Goal: Information Seeking & Learning: Learn about a topic

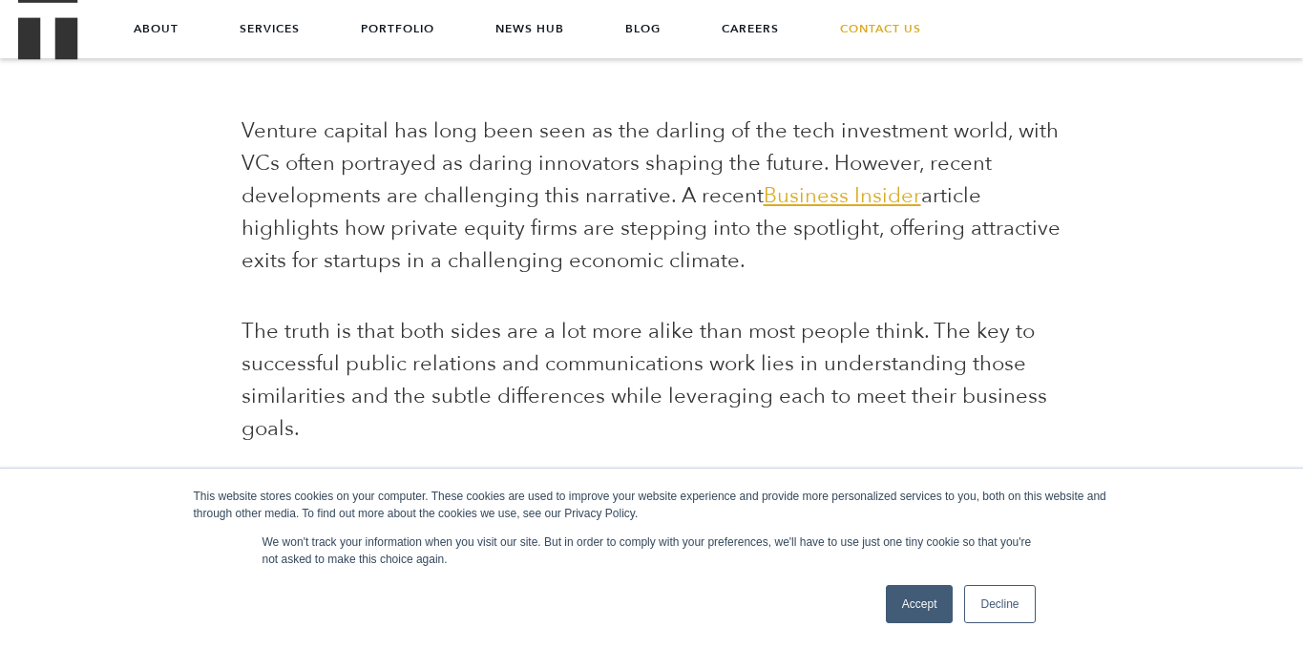
scroll to position [634, 0]
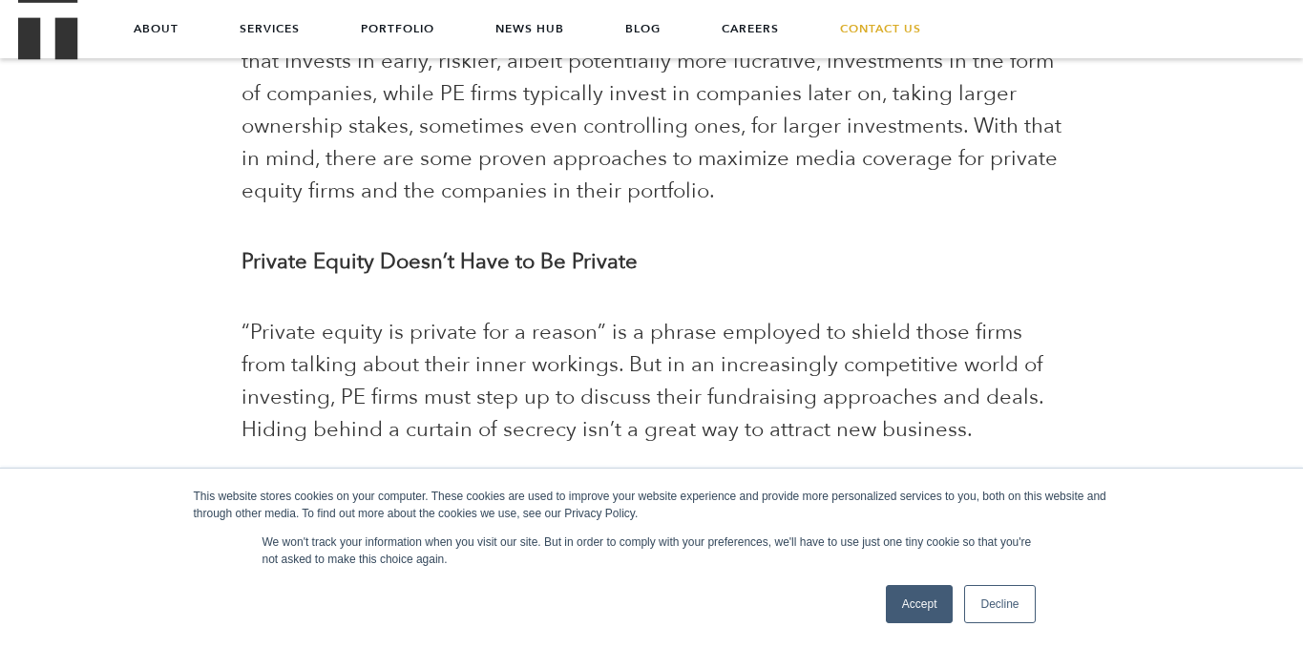
scroll to position [1138, 0]
click at [581, 360] on span "“Private equity is private for a reason” is a phrase employed to shield those f…" at bounding box center [643, 382] width 802 height 126
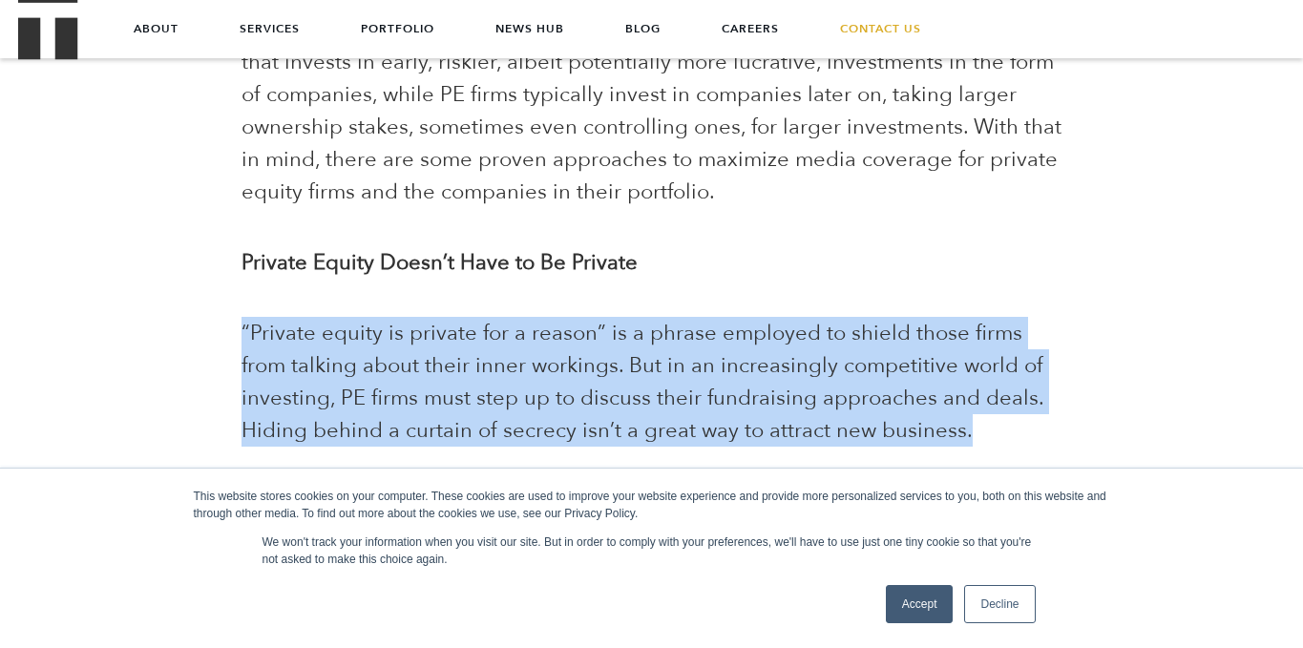
click at [581, 360] on span "“Private equity is private for a reason” is a phrase employed to shield those f…" at bounding box center [643, 382] width 802 height 126
click at [601, 355] on span "“Private equity is private for a reason” is a phrase employed to shield those f…" at bounding box center [643, 382] width 802 height 126
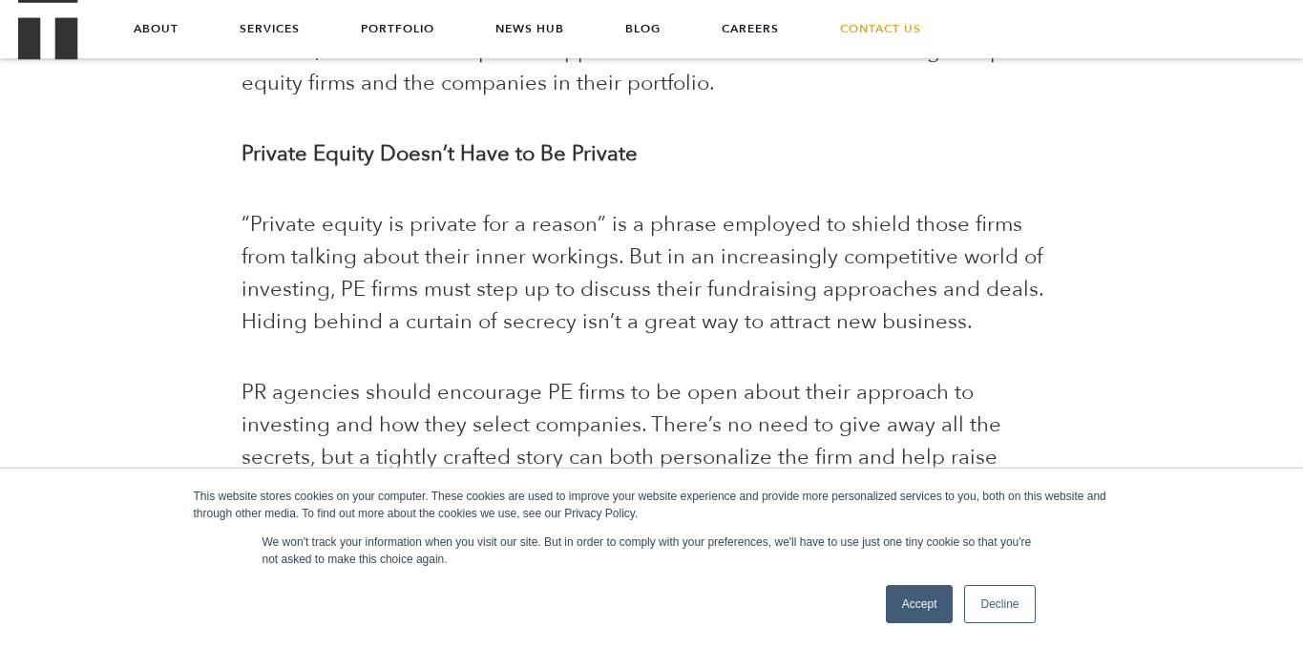
scroll to position [1241, 0]
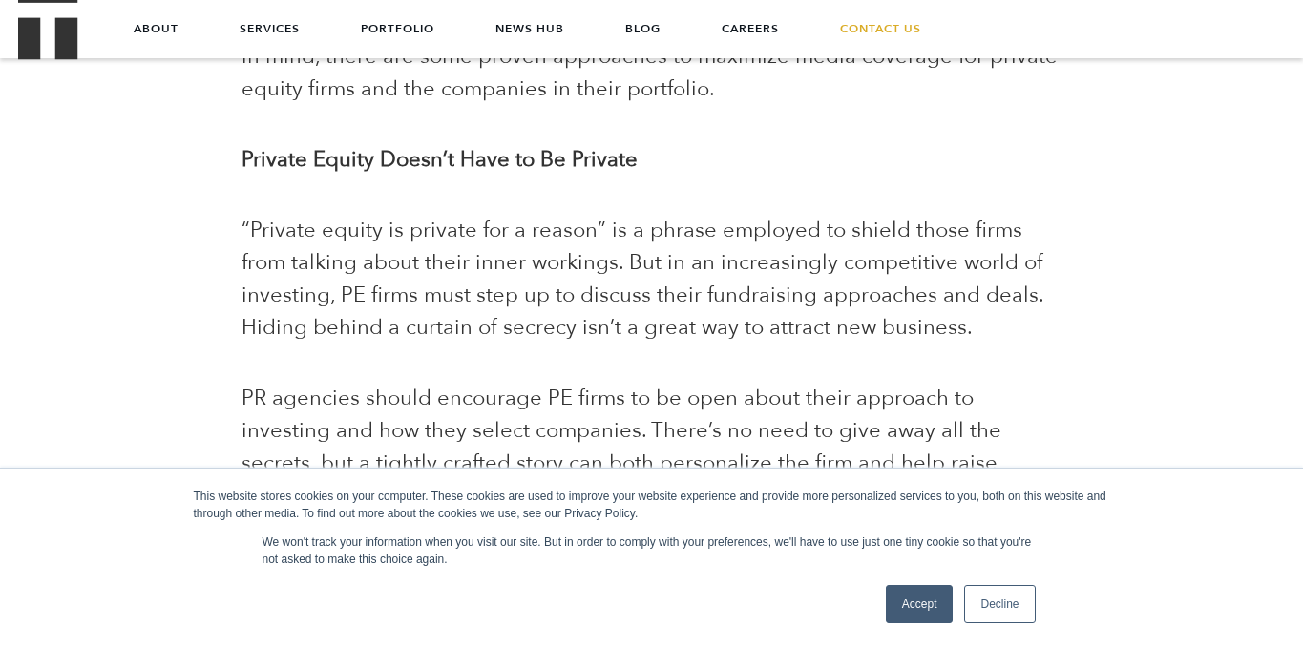
click at [587, 288] on span "“Private equity is private for a reason” is a phrase employed to shield those f…" at bounding box center [643, 279] width 802 height 126
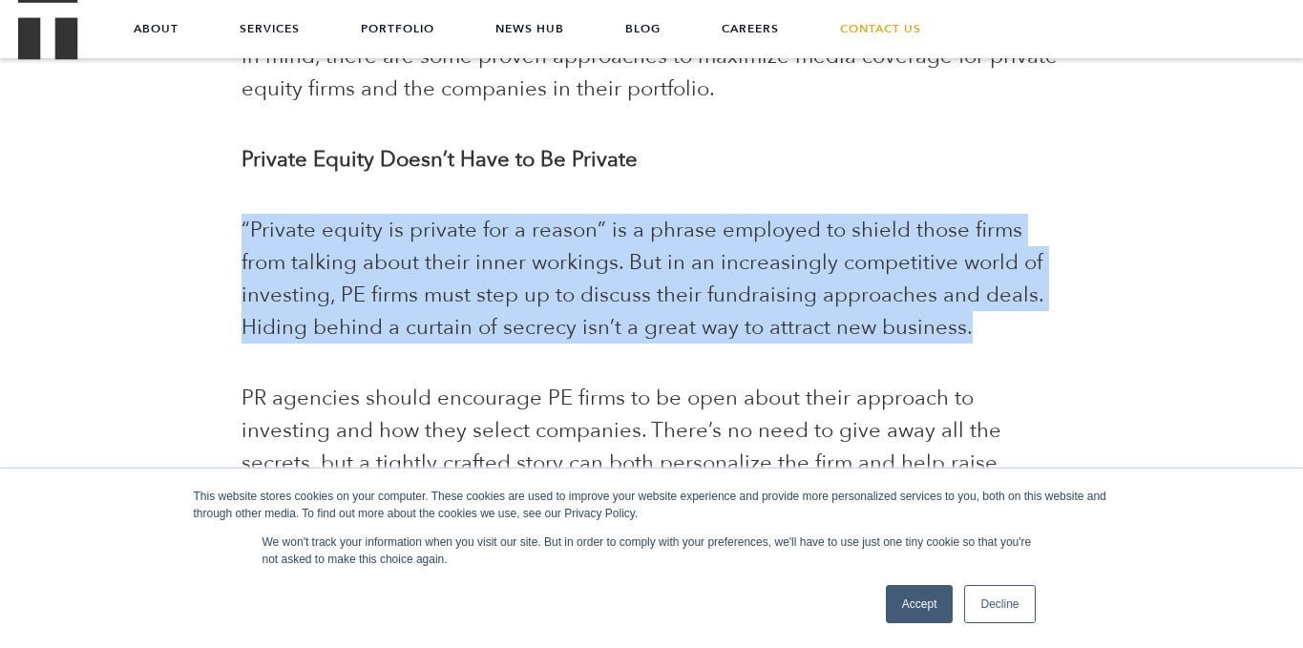
click at [587, 288] on span "“Private equity is private for a reason” is a phrase employed to shield those f…" at bounding box center [643, 279] width 802 height 126
click at [645, 262] on span "“Private equity is private for a reason” is a phrase employed to shield those f…" at bounding box center [643, 279] width 802 height 126
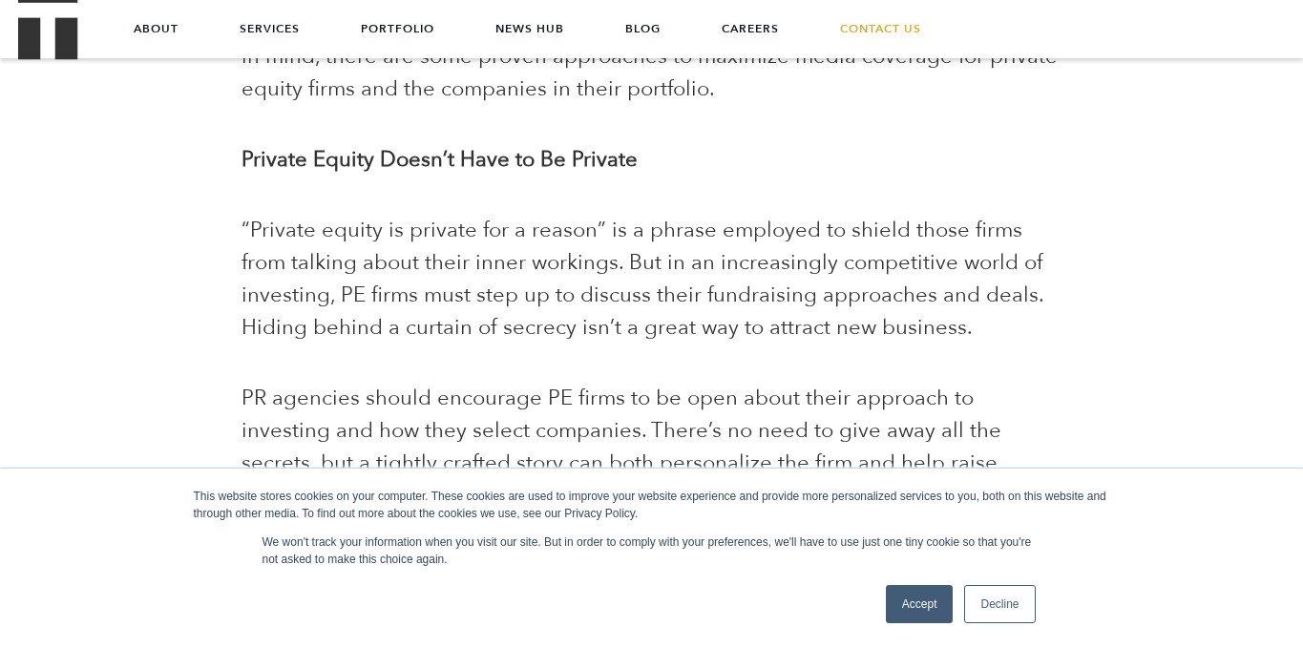
click at [589, 258] on span "“Private equity is private for a reason” is a phrase employed to shield those f…" at bounding box center [643, 279] width 802 height 126
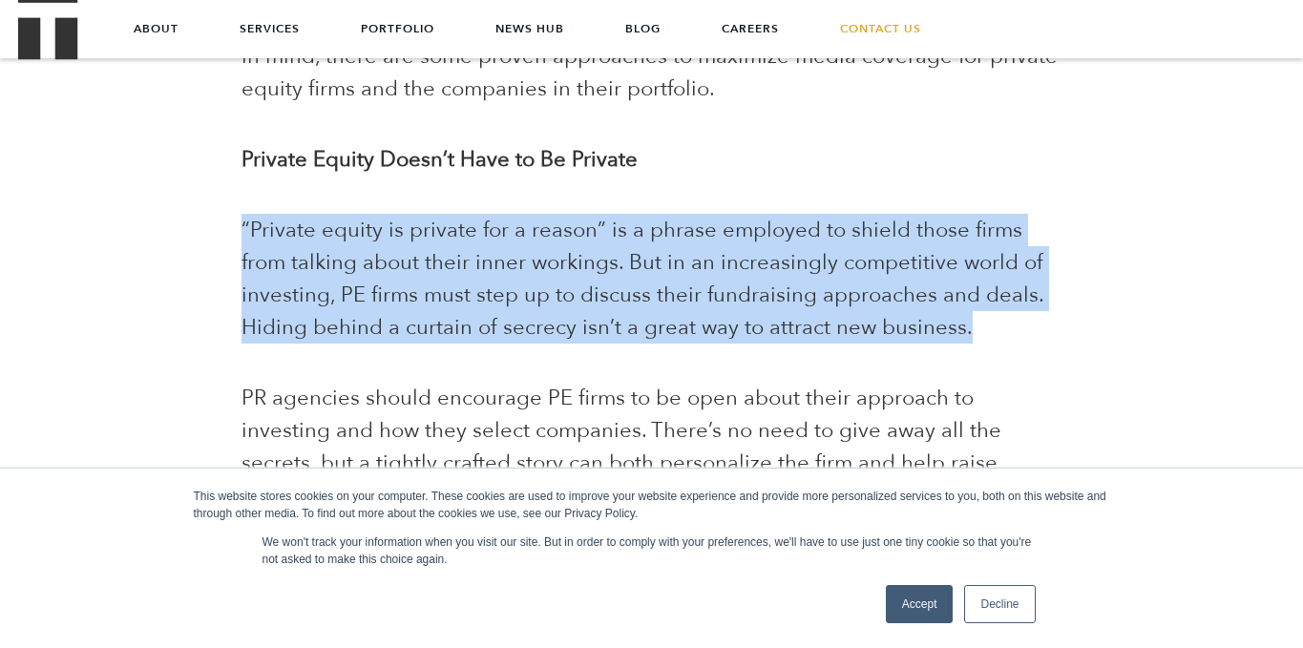
click at [589, 258] on span "“Private equity is private for a reason” is a phrase employed to shield those f…" at bounding box center [643, 279] width 802 height 126
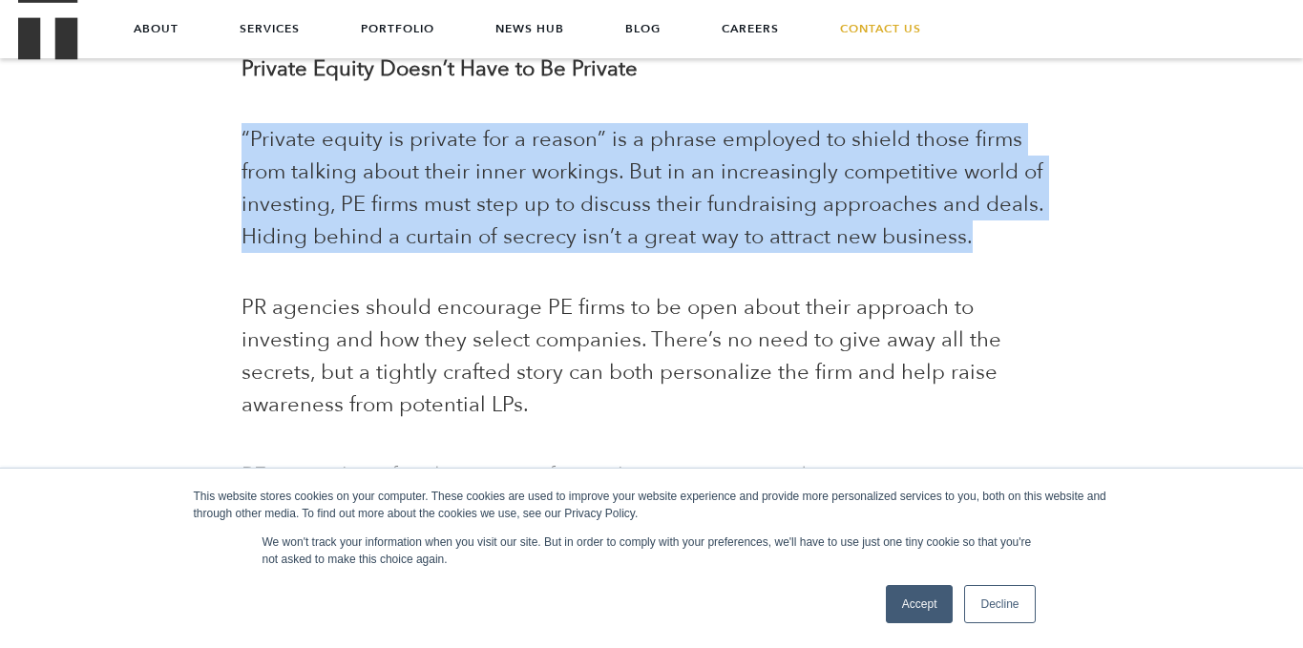
scroll to position [1331, 0]
click at [584, 334] on span "PR agencies should encourage PE firms to be open about their approach to invest…" at bounding box center [622, 357] width 760 height 126
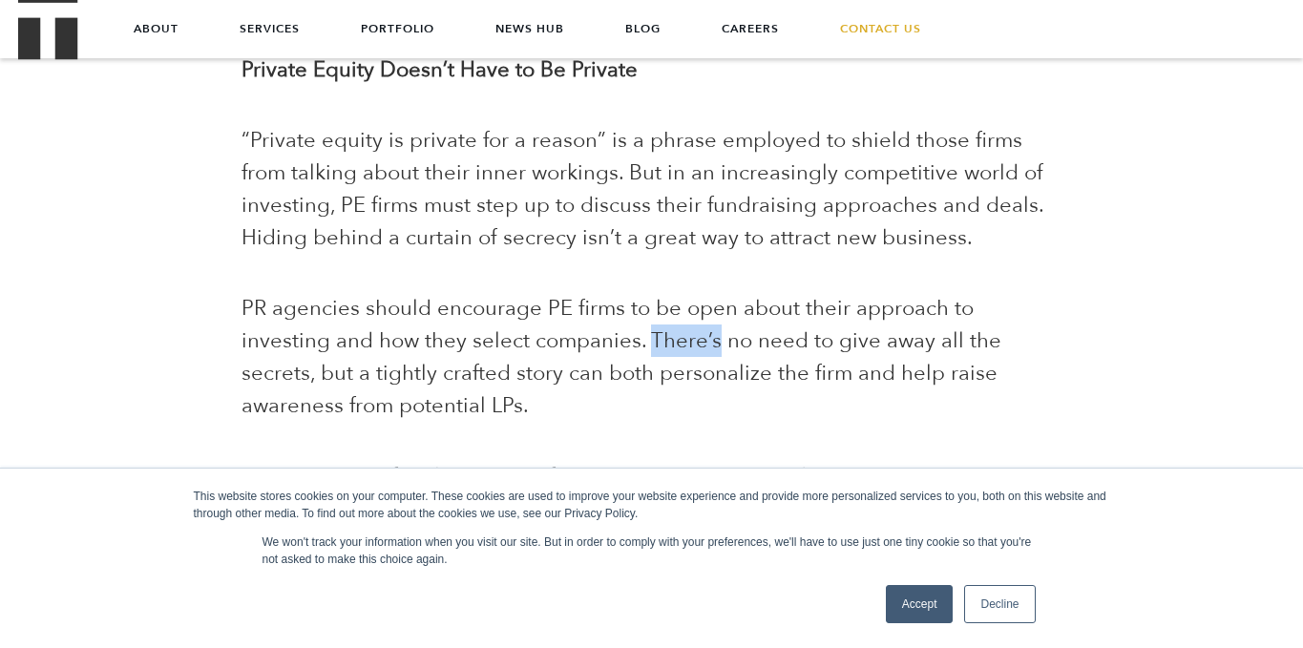
click at [584, 334] on span "PR agencies should encourage PE firms to be open about their approach to invest…" at bounding box center [622, 357] width 760 height 126
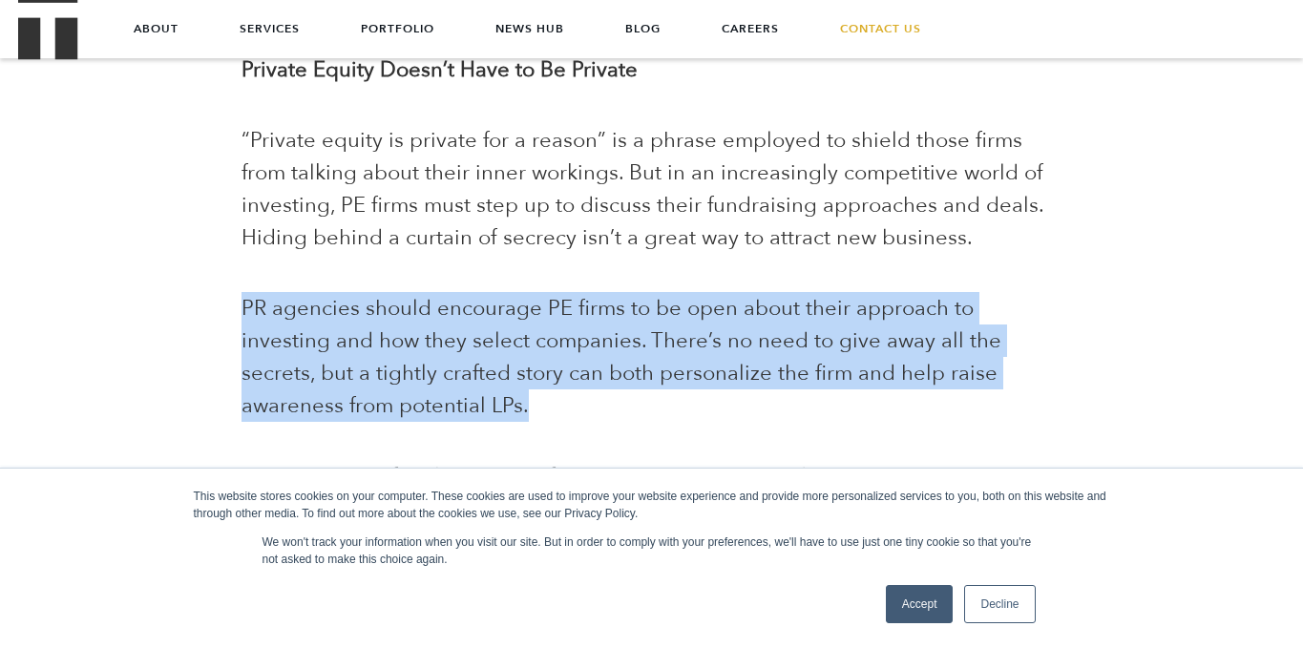
click at [584, 334] on span "PR agencies should encourage PE firms to be open about their approach to invest…" at bounding box center [622, 357] width 760 height 126
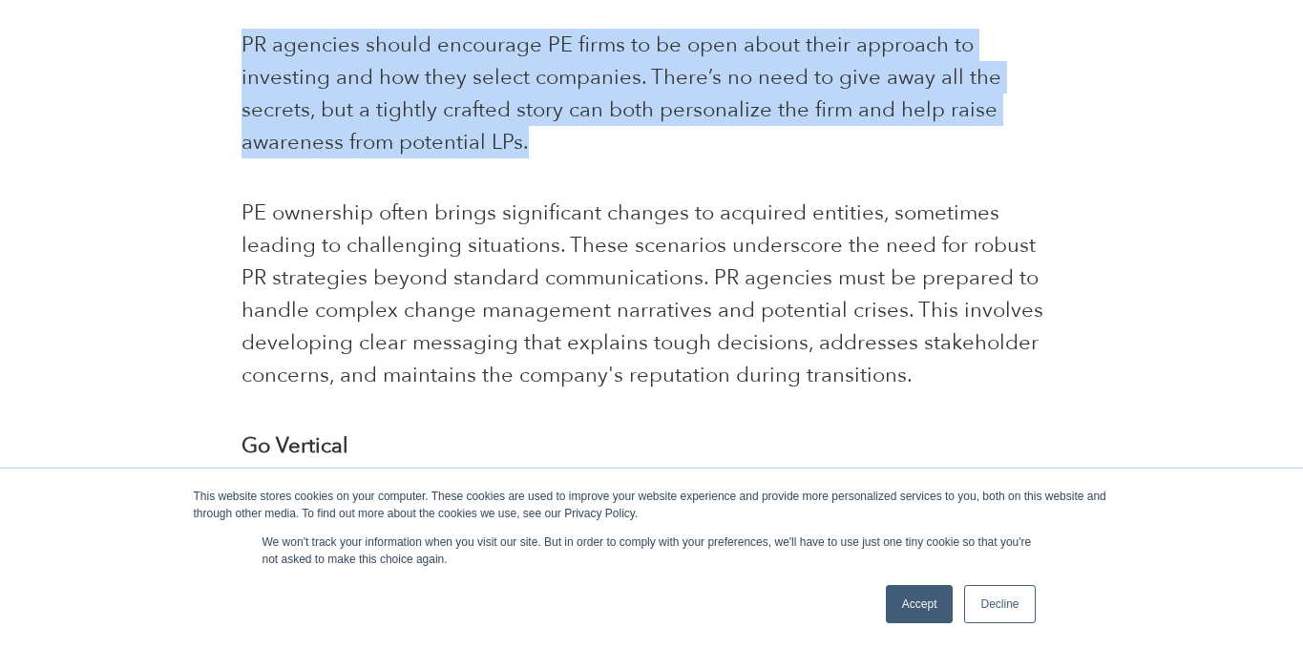
scroll to position [1594, 0]
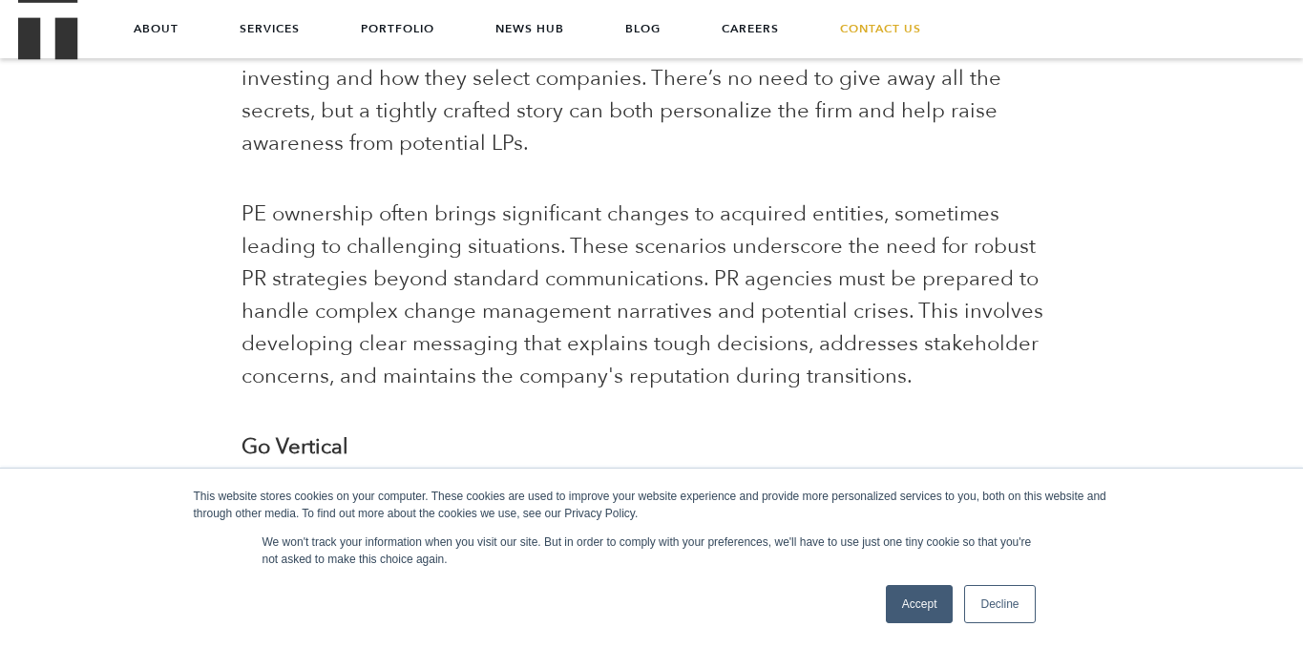
click at [594, 300] on span "PE ownership often brings significant changes to acquired entities, sometimes l…" at bounding box center [643, 295] width 802 height 191
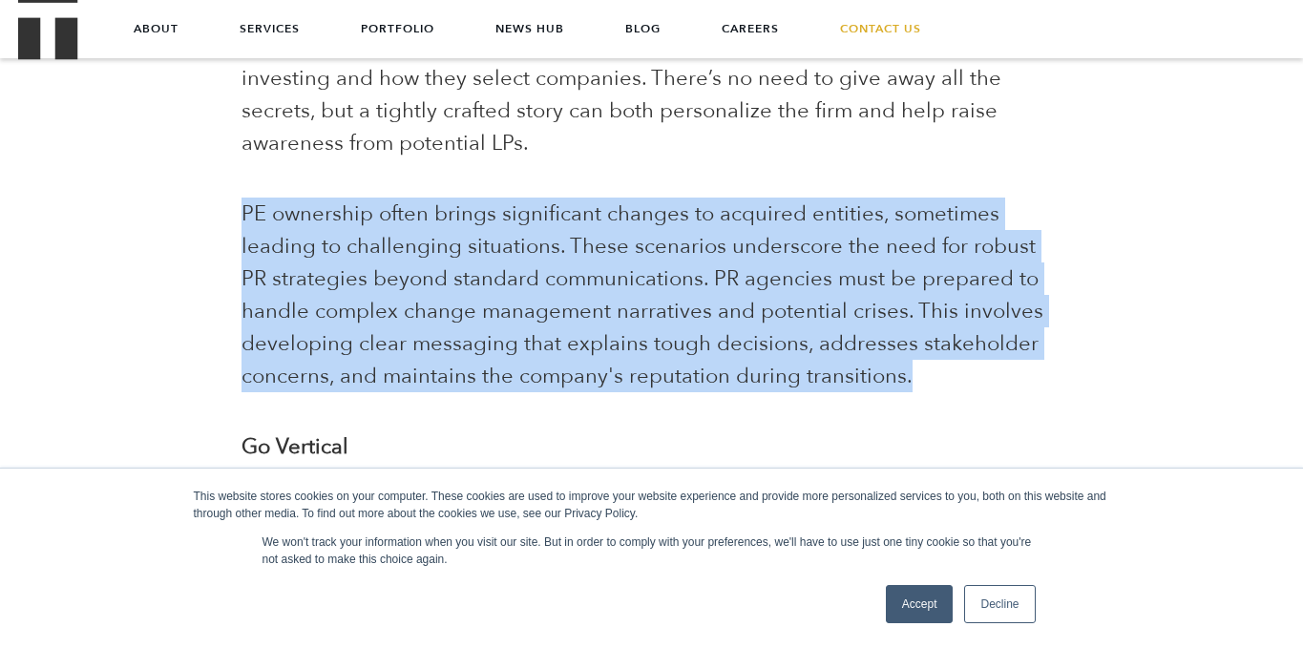
click at [594, 300] on span "PE ownership often brings significant changes to acquired entities, sometimes l…" at bounding box center [643, 295] width 802 height 191
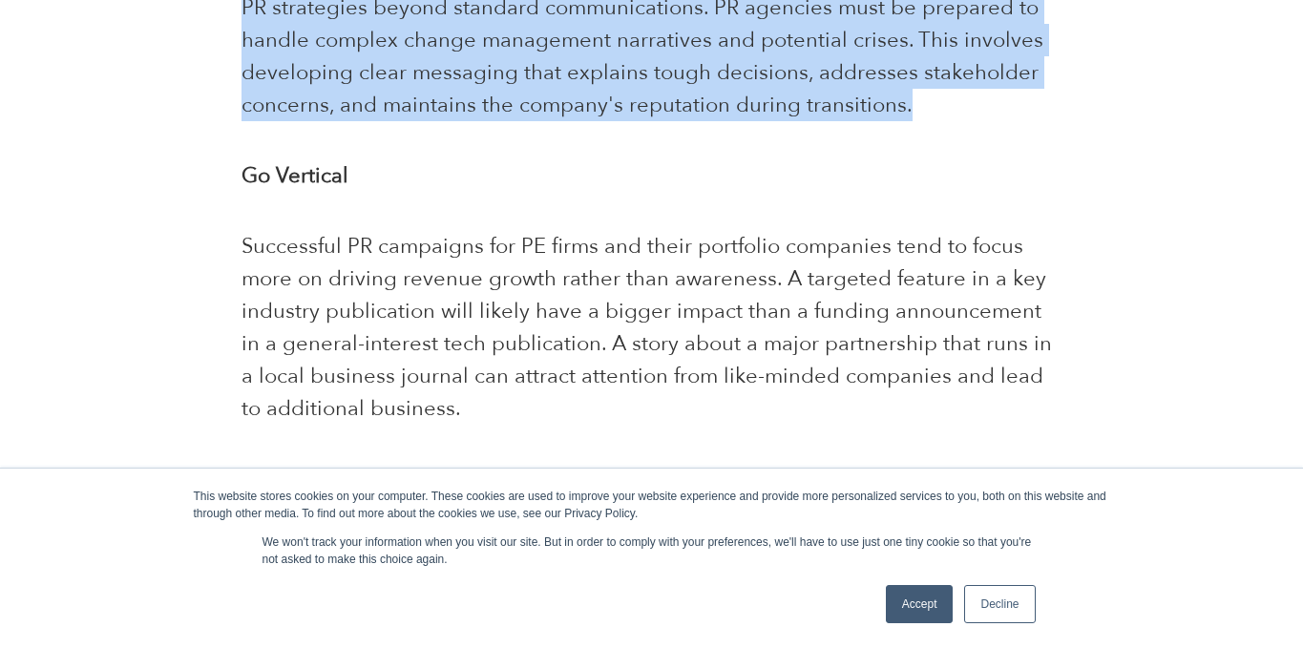
scroll to position [1909, 0]
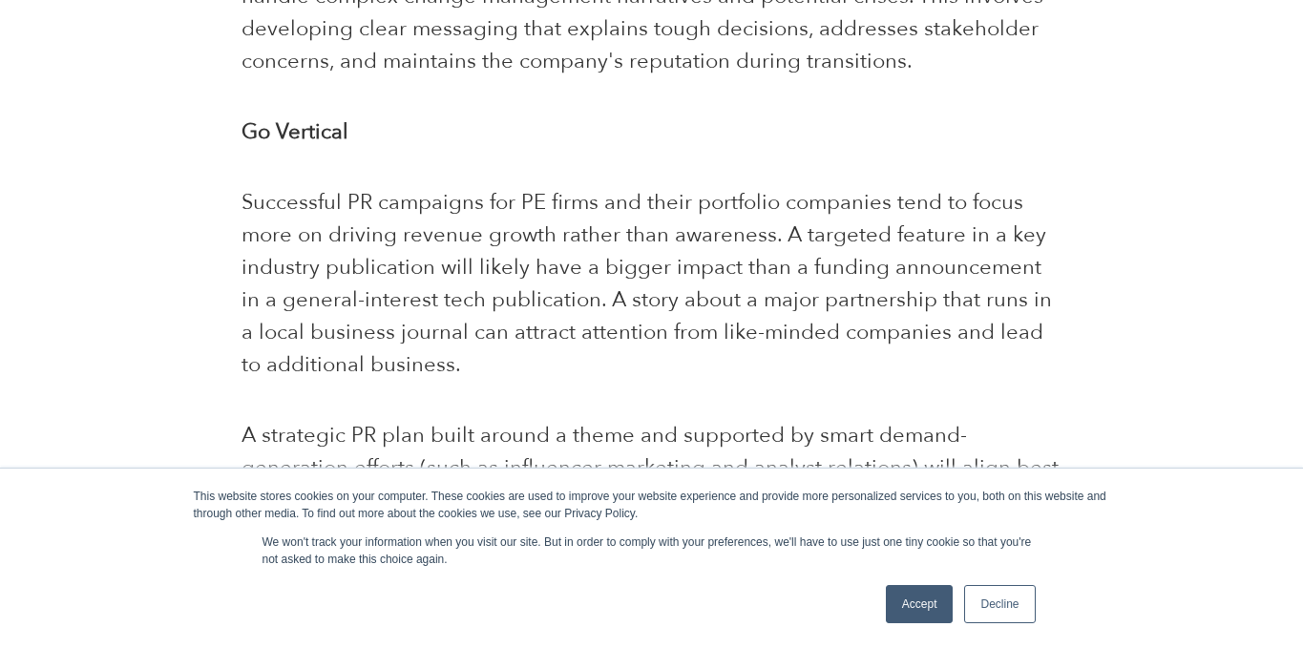
click at [547, 262] on span "Successful PR campaigns for PE firms and their portfolio companies tend to focu…" at bounding box center [647, 283] width 811 height 191
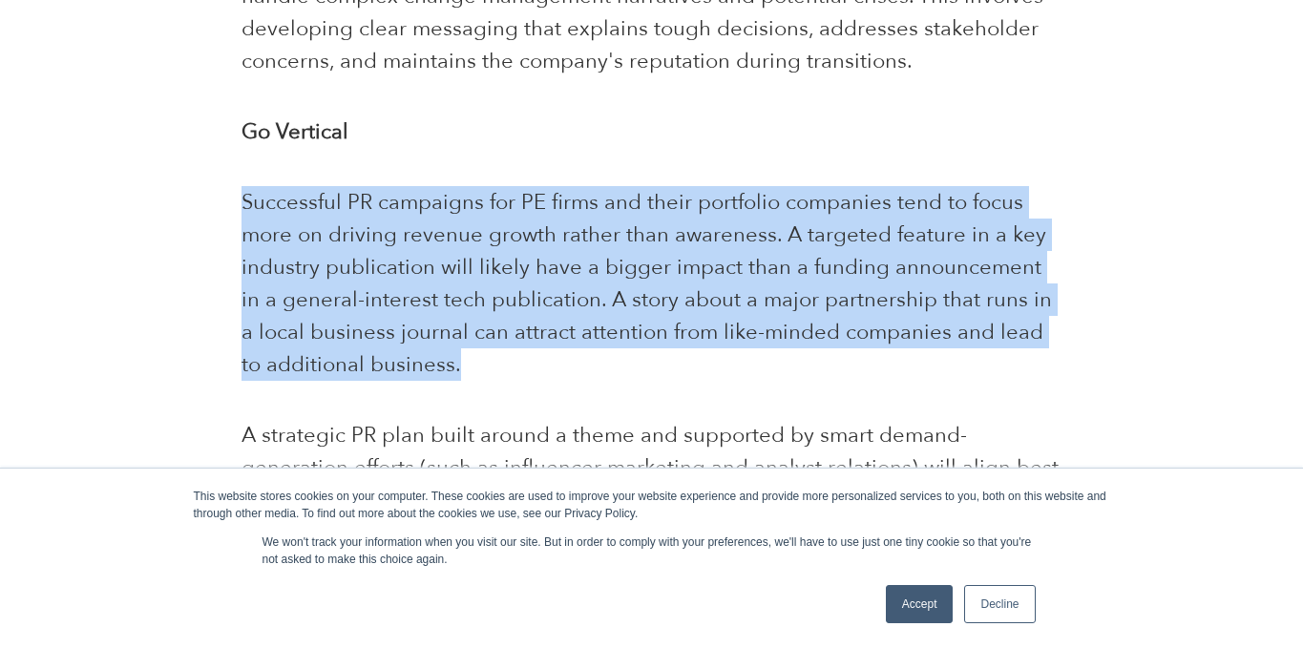
click at [547, 262] on span "Successful PR campaigns for PE firms and their portfolio companies tend to focu…" at bounding box center [647, 283] width 811 height 191
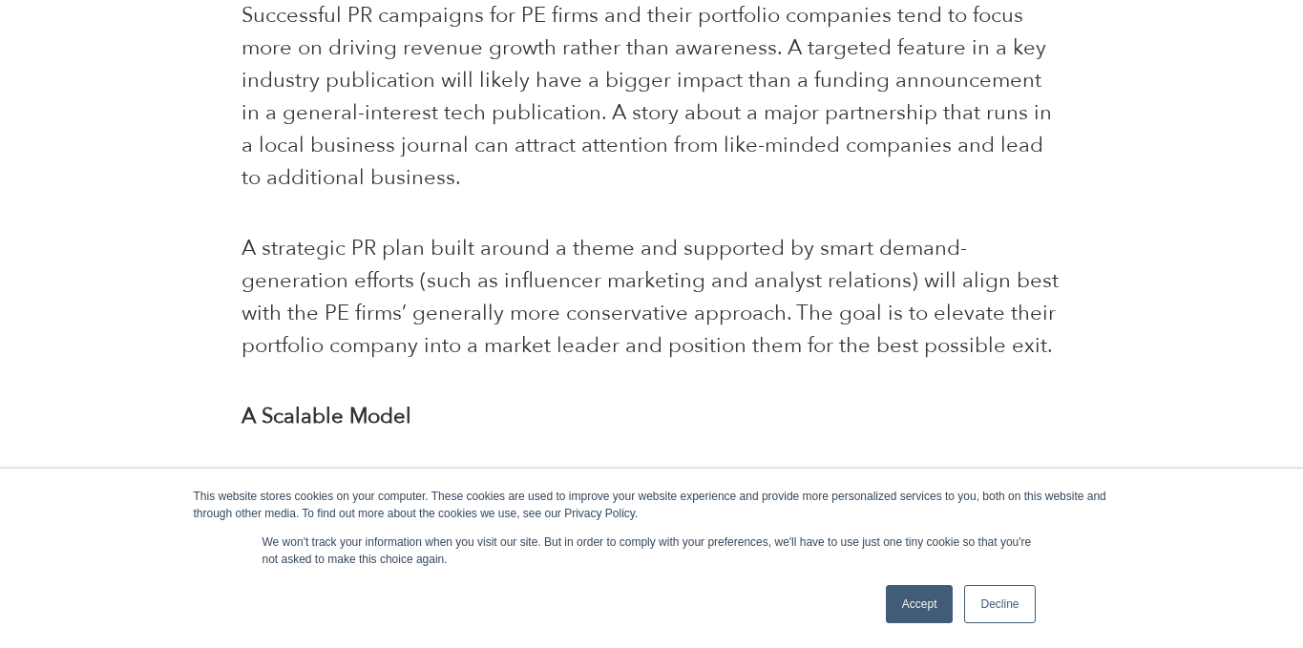
click at [546, 283] on span "A strategic PR plan built around a theme and supported by smart demand-generati…" at bounding box center [650, 297] width 817 height 126
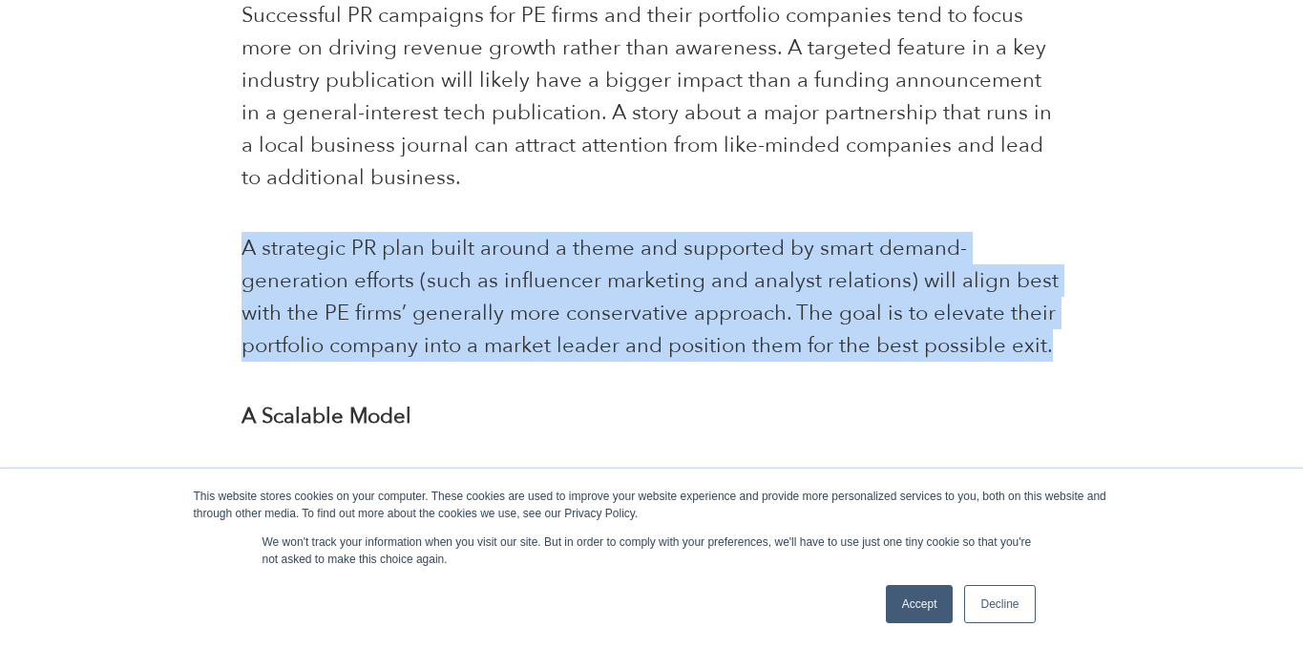
click at [546, 283] on span "A strategic PR plan built around a theme and supported by smart demand-generati…" at bounding box center [650, 297] width 817 height 126
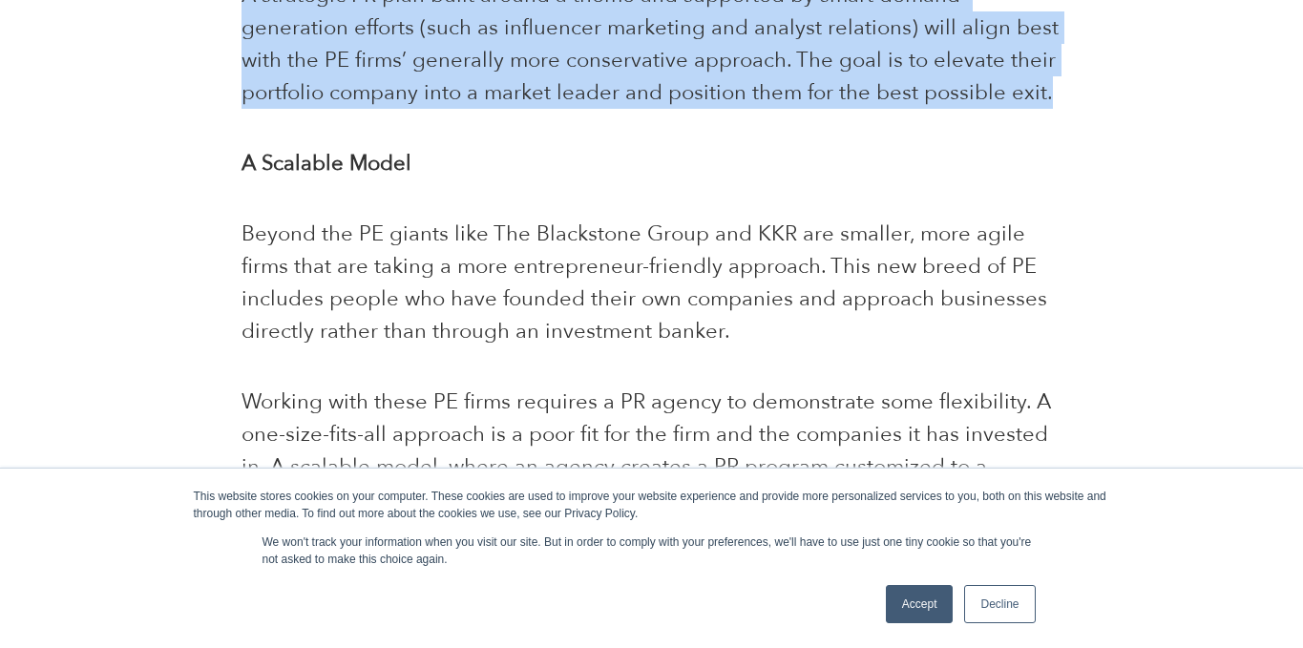
scroll to position [2347, 0]
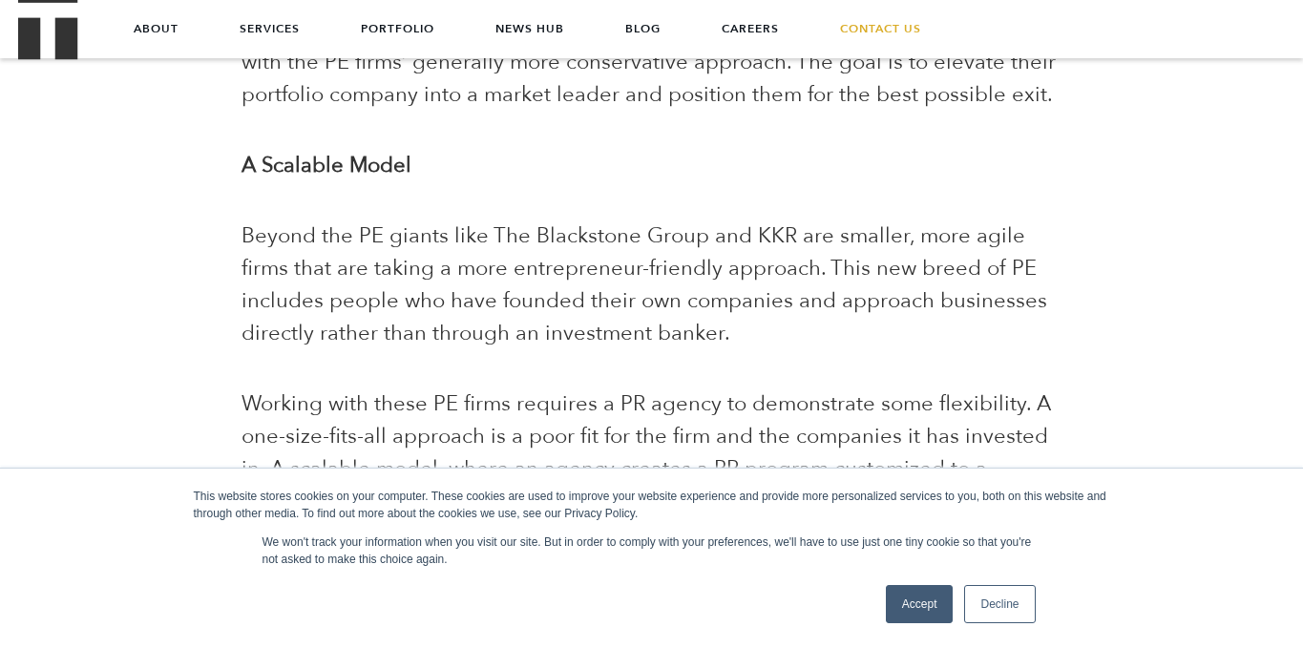
click at [544, 266] on span "Beyond the PE giants like The Blackstone Group and KKR are smaller, more agile …" at bounding box center [645, 285] width 806 height 126
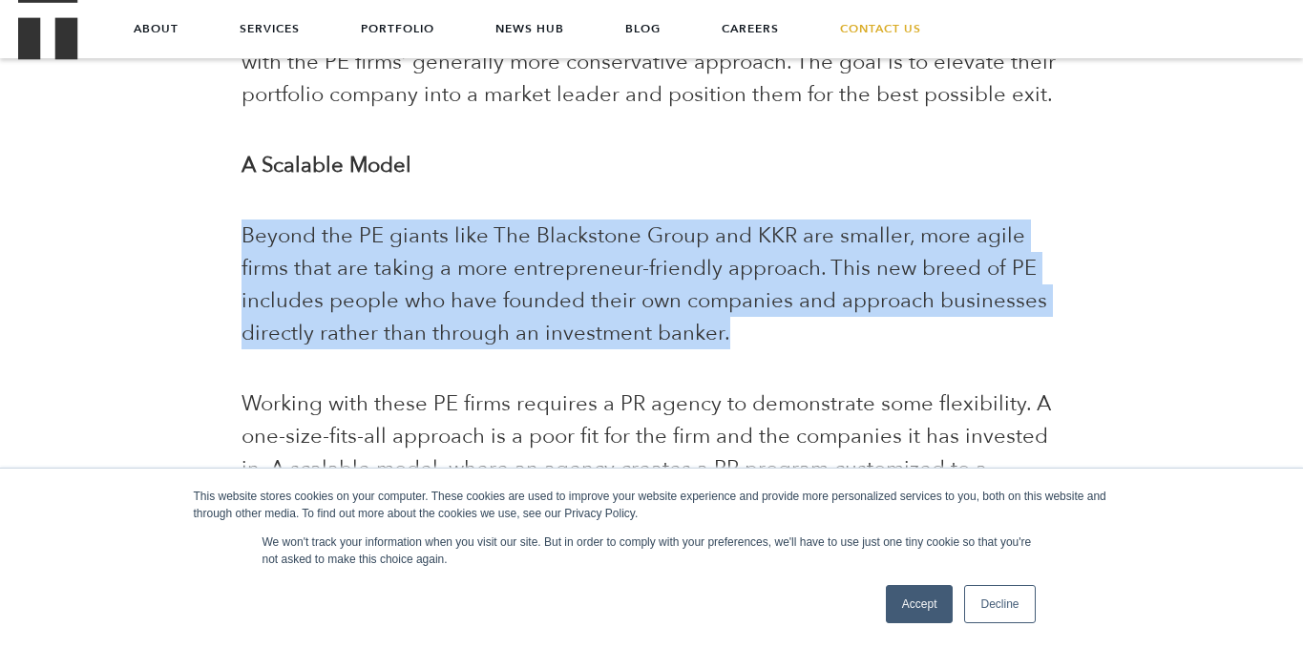
click at [544, 266] on span "Beyond the PE giants like The Blackstone Group and KKR are smaller, more agile …" at bounding box center [645, 285] width 806 height 126
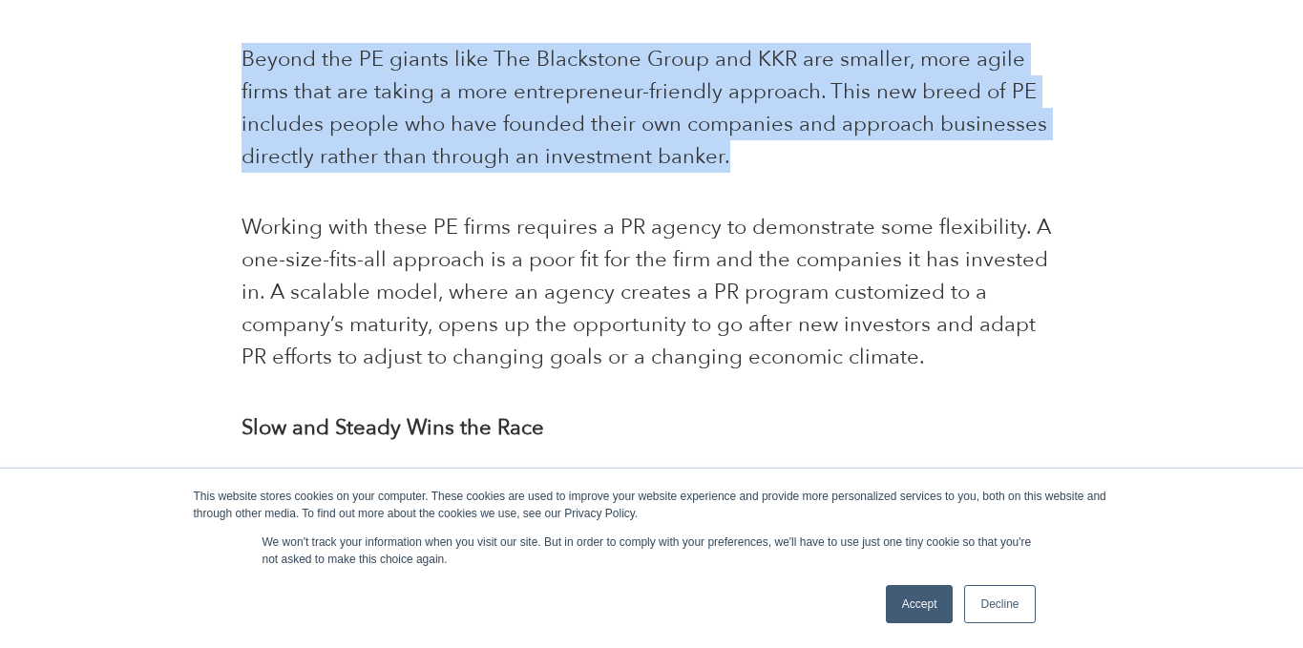
scroll to position [2523, 0]
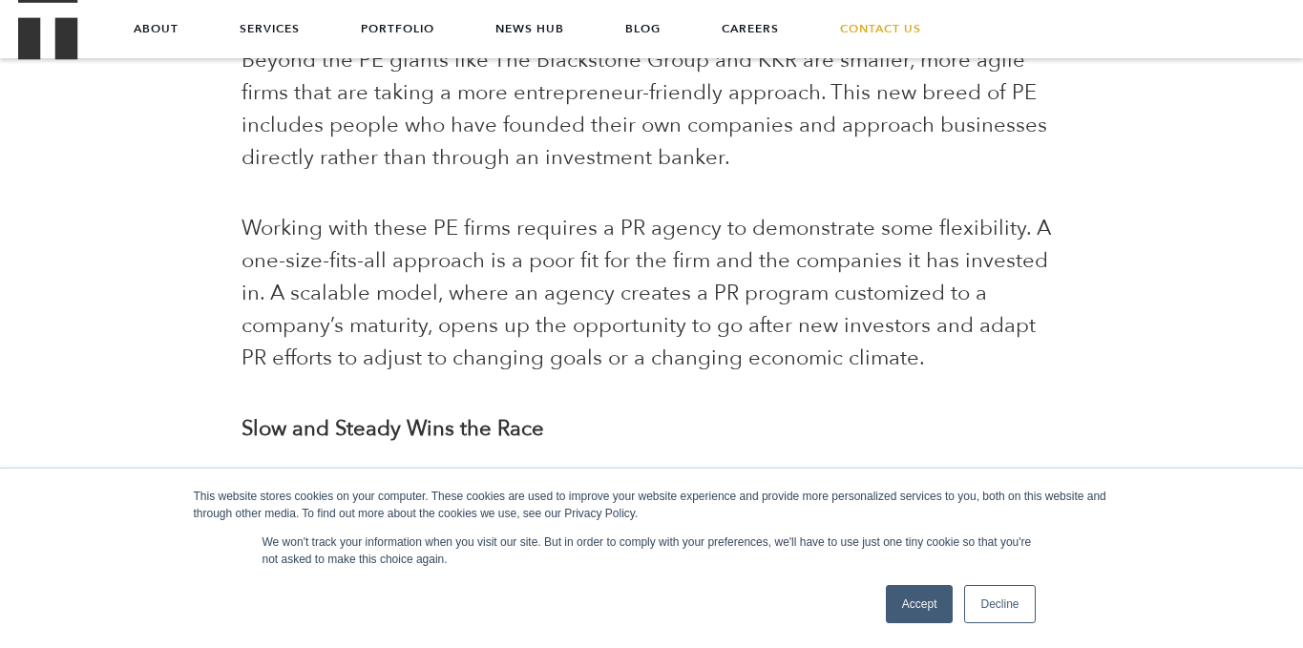
click at [539, 299] on span "Working with these PE firms requires a PR agency to demonstrate some flexibilit…" at bounding box center [647, 293] width 810 height 158
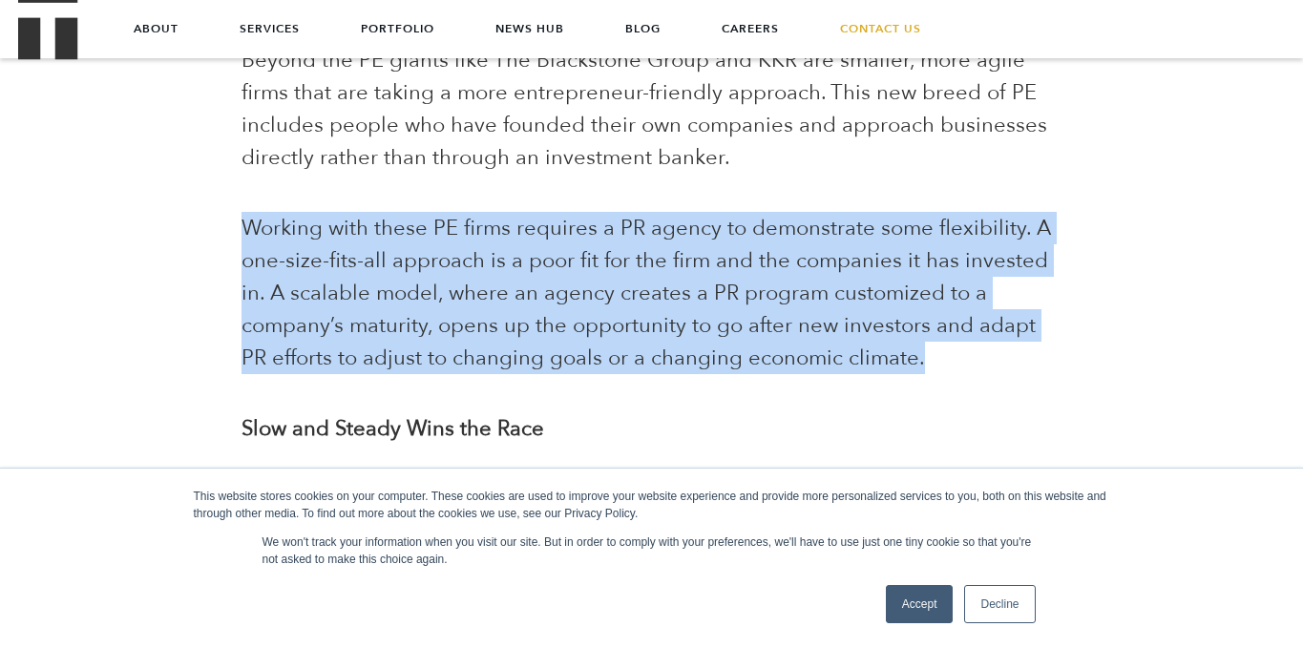
click at [539, 299] on span "Working with these PE firms requires a PR agency to demonstrate some flexibilit…" at bounding box center [647, 293] width 810 height 158
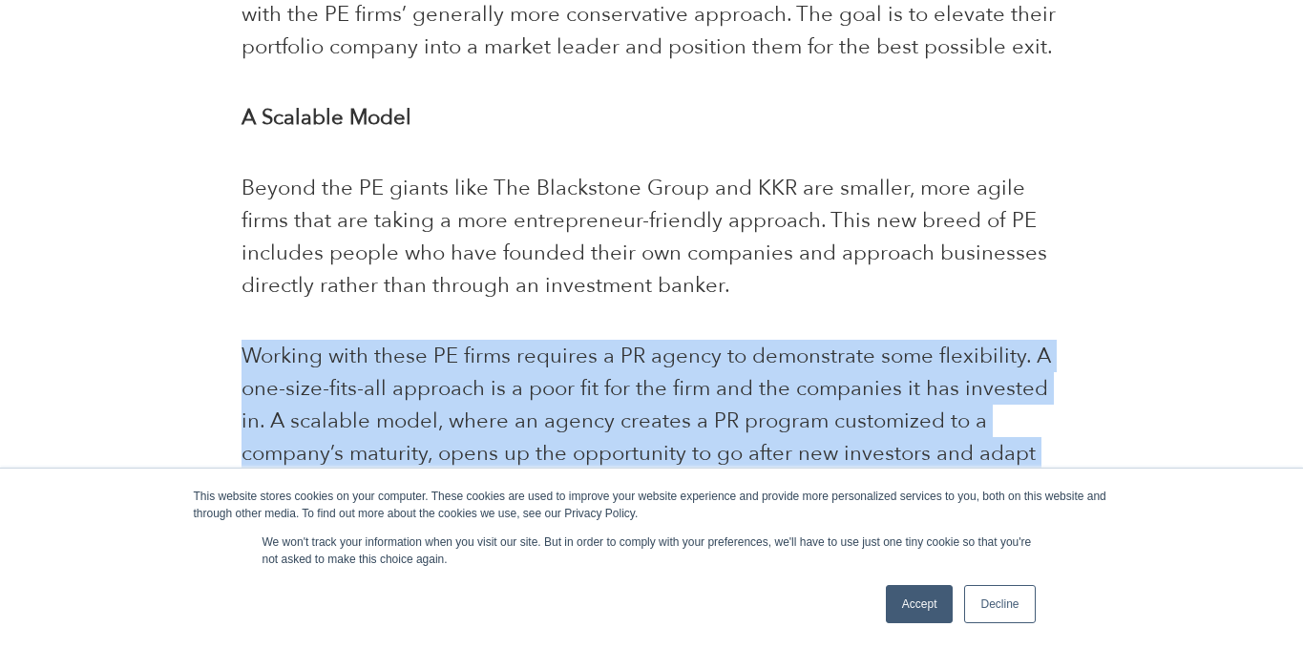
scroll to position [2397, 0]
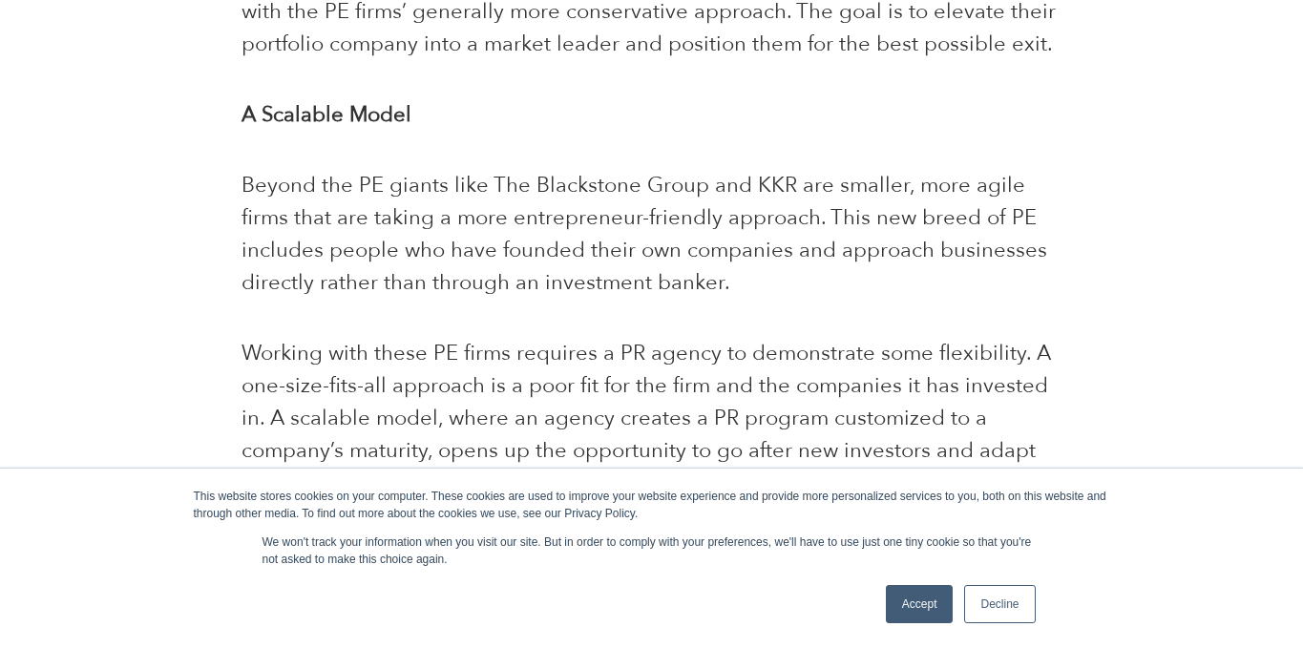
click at [525, 201] on p "Beyond the PE giants like The Blackstone Group and KKR are smaller, more agile …" at bounding box center [652, 234] width 821 height 130
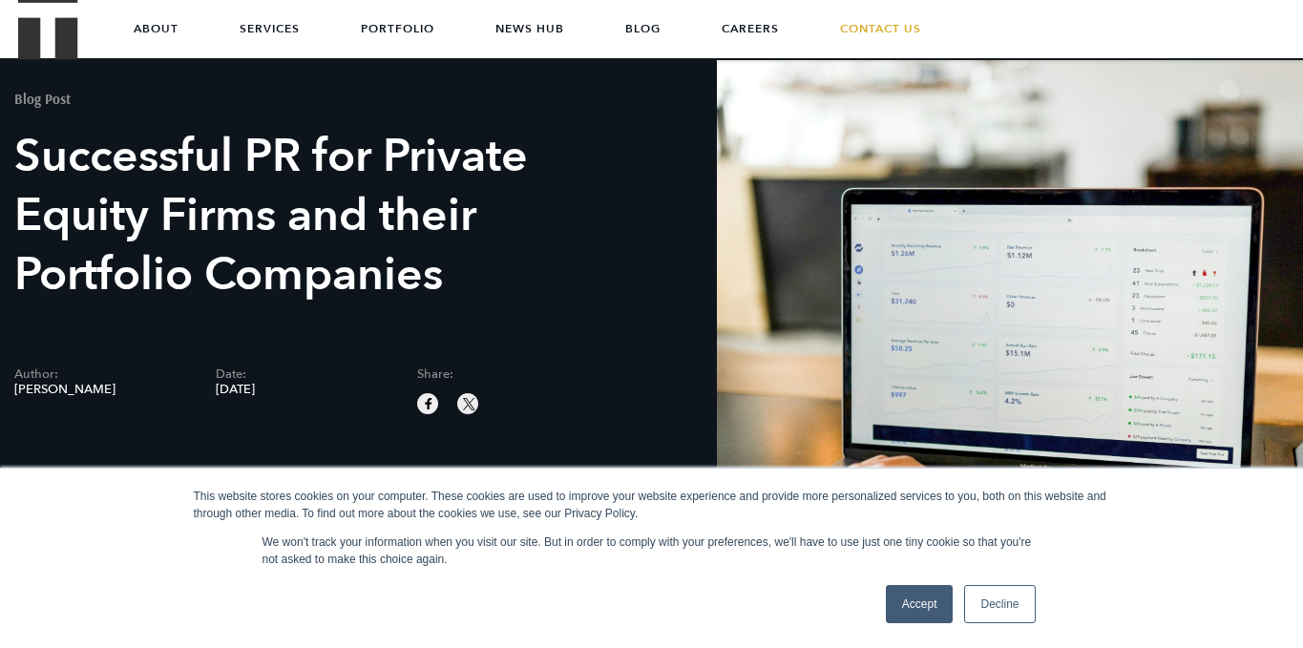
scroll to position [0, 0]
